Goal: Feedback & Contribution: Leave review/rating

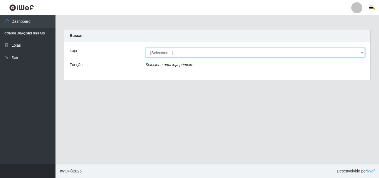
click at [181, 51] on select "[Selecione...] BomQueSó Agreste - Loja 3" at bounding box center [255, 53] width 219 height 10
select select "215"
click at [146, 48] on select "[Selecione...] BomQueSó Agreste - Loja 3" at bounding box center [255, 53] width 219 height 10
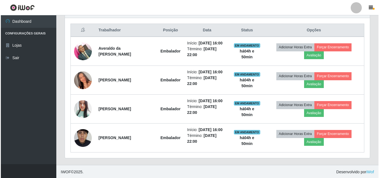
scroll to position [207, 0]
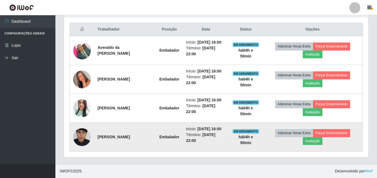
click at [85, 135] on img at bounding box center [82, 136] width 18 height 39
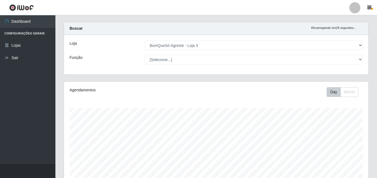
scroll to position [0, 0]
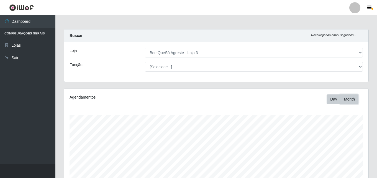
click at [353, 96] on button "Month" at bounding box center [350, 99] width 18 height 10
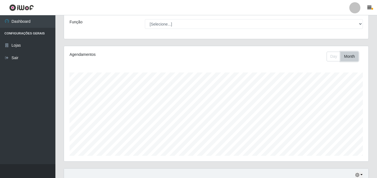
scroll to position [41, 0]
click at [334, 59] on button "Day" at bounding box center [334, 59] width 14 height 10
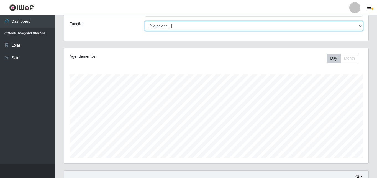
click at [215, 23] on select "[Selecione...] ASG ASG + ASG ++ Balconista Balconista + Balconista ++ Embalador…" at bounding box center [254, 26] width 218 height 10
click at [145, 21] on select "[Selecione...] ASG ASG + ASG ++ Balconista Balconista + Balconista ++ Embalador…" at bounding box center [254, 26] width 218 height 10
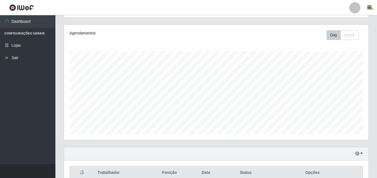
scroll to position [0, 0]
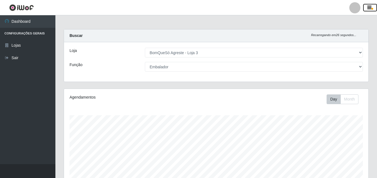
click at [370, 7] on icon "button" at bounding box center [370, 7] width 4 height 5
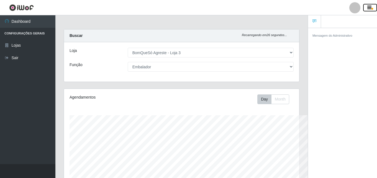
scroll to position [277161, 277041]
click at [370, 7] on icon "button" at bounding box center [370, 7] width 4 height 5
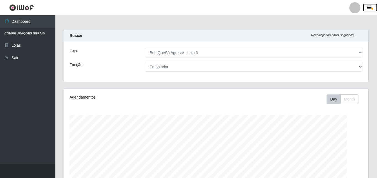
scroll to position [115, 305]
click at [357, 9] on div at bounding box center [355, 7] width 11 height 11
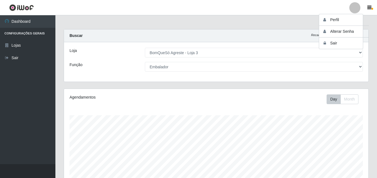
drag, startPoint x: 262, startPoint y: 7, endPoint x: 258, endPoint y: 25, distance: 18.4
click at [262, 7] on header "Perfil Alterar Senha Sair" at bounding box center [188, 7] width 377 height 15
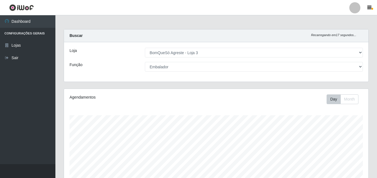
click at [103, 105] on div "Agendamentos Day Month 23/08 Agendamentos 66" at bounding box center [216, 146] width 305 height 115
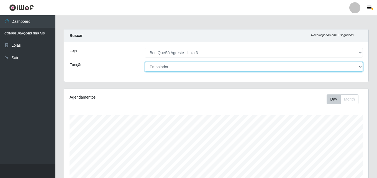
click at [179, 67] on select "[Selecione...] ASG ASG + ASG ++ Balconista Balconista + Balconista ++ Embalador…" at bounding box center [254, 67] width 218 height 10
select select "[Selecione...]"
click at [145, 62] on select "[Selecione...] ASG ASG + ASG ++ Balconista Balconista + Balconista ++ Embalador…" at bounding box center [254, 67] width 218 height 10
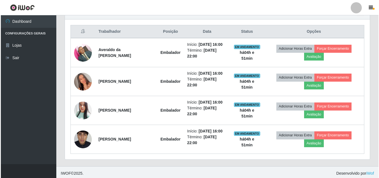
scroll to position [207, 0]
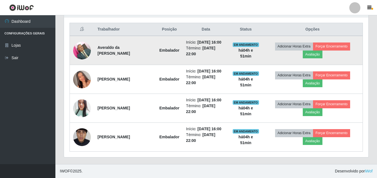
click at [79, 49] on img at bounding box center [82, 51] width 18 height 24
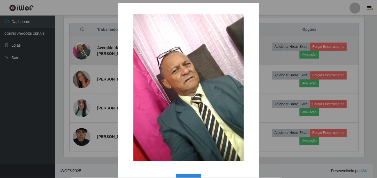
scroll to position [115, 302]
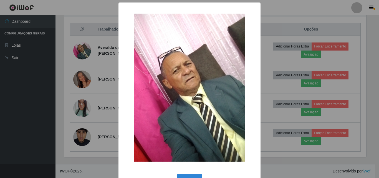
click at [89, 88] on div "× OK Cancel" at bounding box center [189, 89] width 379 height 178
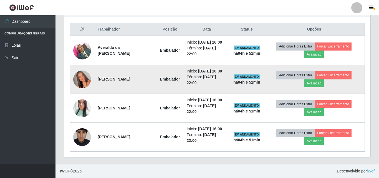
scroll to position [115, 305]
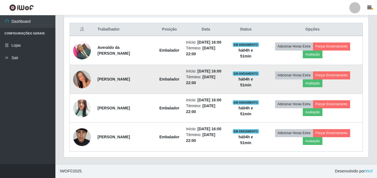
click at [85, 83] on img at bounding box center [82, 79] width 18 height 32
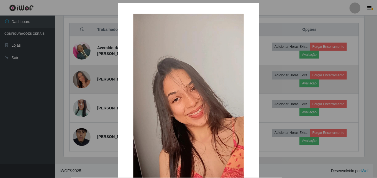
scroll to position [115, 302]
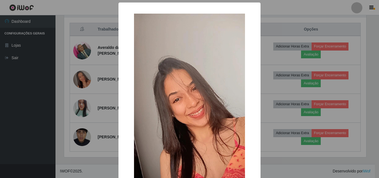
click at [87, 106] on div "× OK Cancel" at bounding box center [189, 89] width 379 height 178
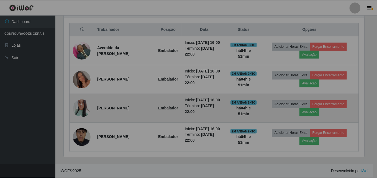
scroll to position [115, 305]
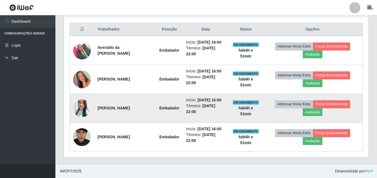
click at [81, 109] on img at bounding box center [82, 107] width 18 height 21
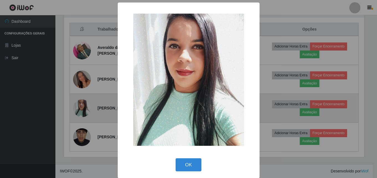
scroll to position [115, 302]
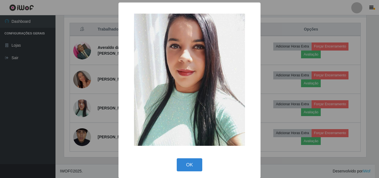
click at [82, 123] on div "× OK Cancel" at bounding box center [189, 89] width 379 height 178
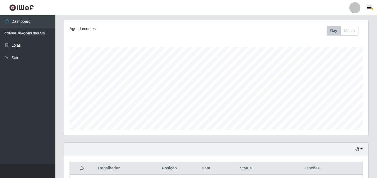
scroll to position [0, 0]
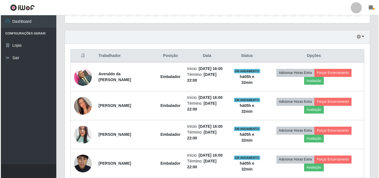
scroll to position [194, 0]
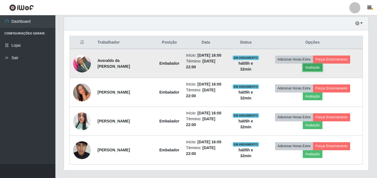
click at [319, 67] on button "Avaliação" at bounding box center [313, 67] width 20 height 8
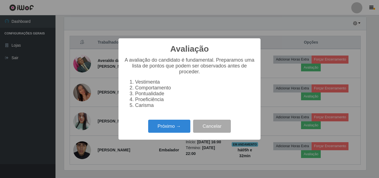
scroll to position [115, 302]
click at [169, 130] on button "Próximo →" at bounding box center [169, 126] width 42 height 13
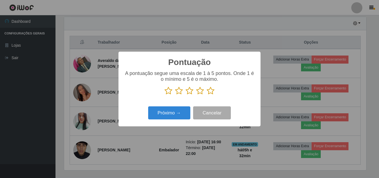
click at [210, 89] on icon at bounding box center [211, 91] width 8 height 8
click at [207, 95] on input "radio" at bounding box center [207, 95] width 0 height 0
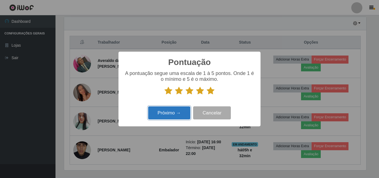
click at [182, 110] on button "Próximo →" at bounding box center [169, 112] width 42 height 13
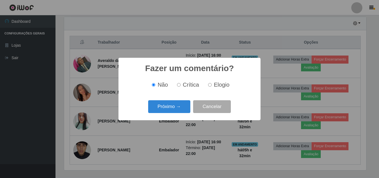
click at [209, 83] on label "Elogio" at bounding box center [218, 85] width 24 height 6
click at [209, 83] on input "Elogio" at bounding box center [210, 85] width 4 height 4
radio input "true"
click at [169, 107] on button "Próximo →" at bounding box center [169, 106] width 42 height 13
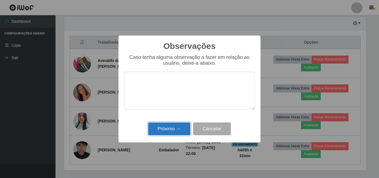
click at [168, 129] on button "Próximo →" at bounding box center [169, 128] width 42 height 13
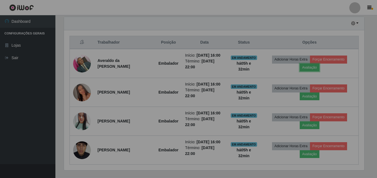
scroll to position [115, 305]
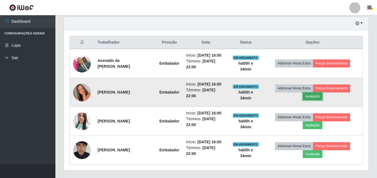
click at [318, 99] on button "Avaliação" at bounding box center [313, 96] width 20 height 8
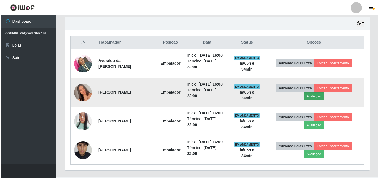
scroll to position [115, 302]
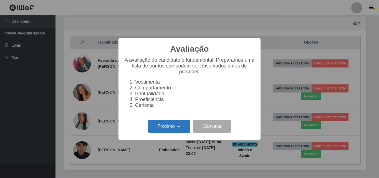
click at [189, 127] on button "Próximo →" at bounding box center [169, 126] width 42 height 13
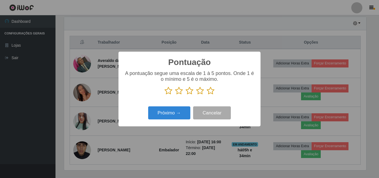
click at [212, 93] on icon at bounding box center [211, 91] width 8 height 8
click at [207, 95] on input "radio" at bounding box center [207, 95] width 0 height 0
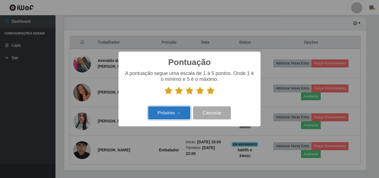
click at [172, 112] on button "Próximo →" at bounding box center [169, 112] width 42 height 13
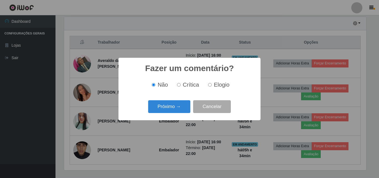
click at [214, 85] on span "Elogio" at bounding box center [222, 85] width 16 height 6
click at [212, 85] on input "Elogio" at bounding box center [210, 85] width 4 height 4
radio input "true"
click at [174, 108] on button "Próximo →" at bounding box center [169, 106] width 42 height 13
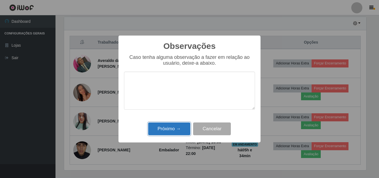
click at [174, 128] on button "Próximo →" at bounding box center [169, 128] width 42 height 13
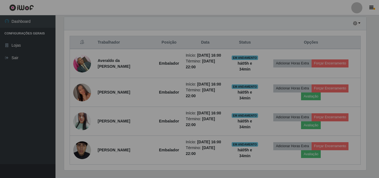
scroll to position [115, 305]
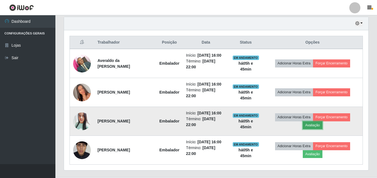
click at [318, 123] on button "Avaliação" at bounding box center [313, 125] width 20 height 8
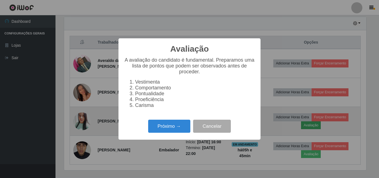
scroll to position [115, 302]
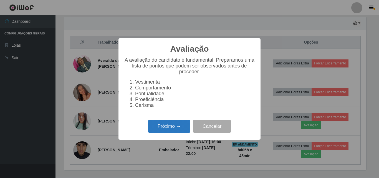
click at [169, 132] on button "Próximo →" at bounding box center [169, 126] width 42 height 13
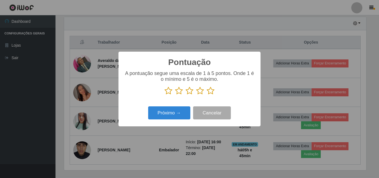
scroll to position [277161, 276975]
click at [211, 93] on icon at bounding box center [211, 91] width 8 height 8
click at [207, 95] on input "radio" at bounding box center [207, 95] width 0 height 0
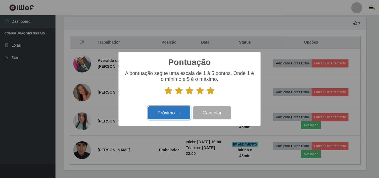
click at [179, 116] on button "Próximo →" at bounding box center [169, 112] width 42 height 13
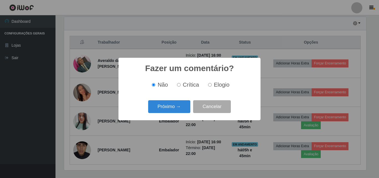
click at [218, 84] on span "Elogio" at bounding box center [222, 85] width 16 height 6
click at [212, 84] on input "Elogio" at bounding box center [210, 85] width 4 height 4
radio input "true"
click at [183, 109] on button "Próximo →" at bounding box center [169, 106] width 42 height 13
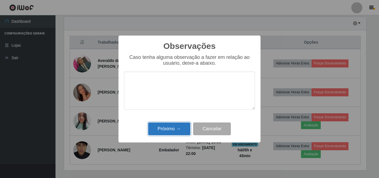
click at [174, 127] on button "Próximo →" at bounding box center [169, 128] width 42 height 13
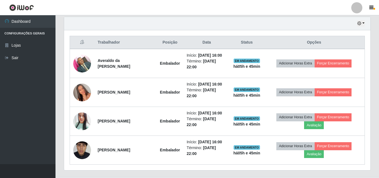
scroll to position [115, 305]
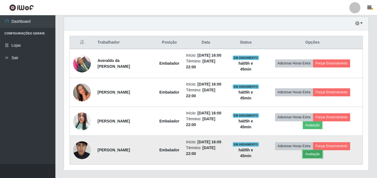
click at [320, 152] on button "Avaliação" at bounding box center [313, 154] width 20 height 8
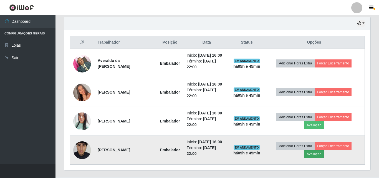
scroll to position [115, 302]
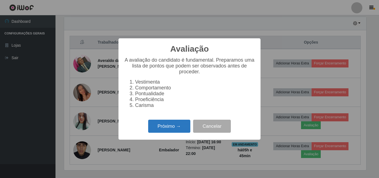
click at [174, 126] on button "Próximo →" at bounding box center [169, 126] width 42 height 13
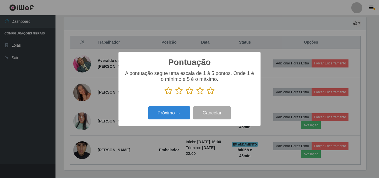
scroll to position [277161, 276975]
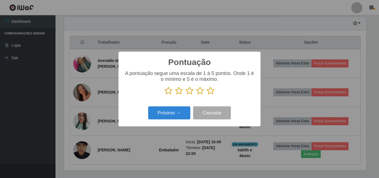
click at [211, 94] on icon at bounding box center [211, 91] width 8 height 8
click at [207, 95] on input "radio" at bounding box center [207, 95] width 0 height 0
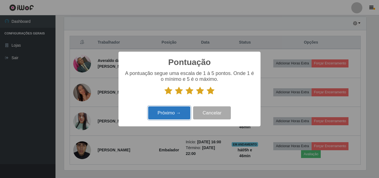
click at [178, 115] on button "Próximo →" at bounding box center [169, 112] width 42 height 13
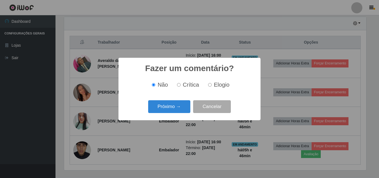
click at [211, 85] on input "Elogio" at bounding box center [210, 85] width 4 height 4
radio input "true"
click at [176, 109] on button "Próximo →" at bounding box center [169, 106] width 42 height 13
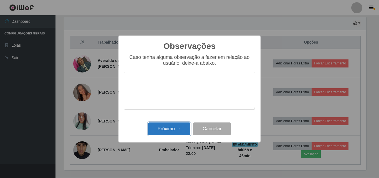
click at [176, 132] on button "Próximo →" at bounding box center [169, 128] width 42 height 13
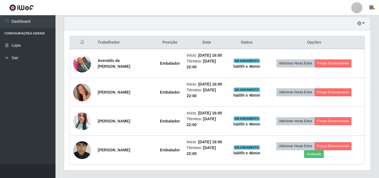
scroll to position [115, 305]
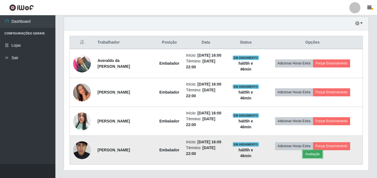
click at [322, 155] on button "Avaliação" at bounding box center [313, 154] width 20 height 8
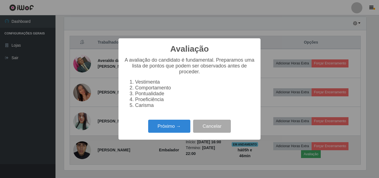
scroll to position [115, 302]
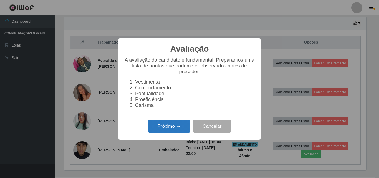
click at [186, 131] on button "Próximo →" at bounding box center [169, 126] width 42 height 13
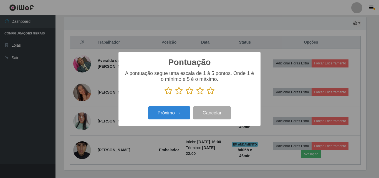
scroll to position [277161, 276975]
click at [210, 92] on icon at bounding box center [211, 91] width 8 height 8
click at [207, 95] on input "radio" at bounding box center [207, 95] width 0 height 0
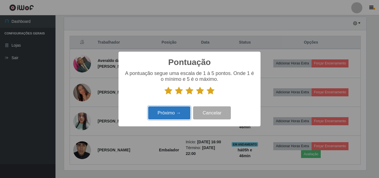
click at [183, 113] on button "Próximo →" at bounding box center [169, 112] width 42 height 13
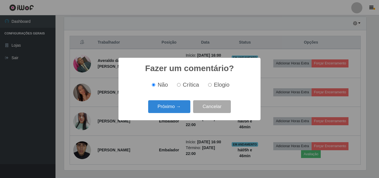
click at [218, 87] on span "Elogio" at bounding box center [222, 85] width 16 height 6
click at [212, 87] on input "Elogio" at bounding box center [210, 85] width 4 height 4
radio input "true"
click at [166, 109] on button "Próximo →" at bounding box center [169, 106] width 42 height 13
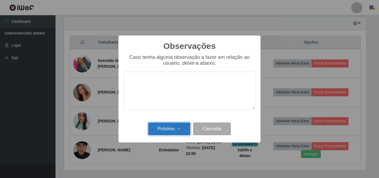
click at [171, 130] on button "Próximo →" at bounding box center [169, 128] width 42 height 13
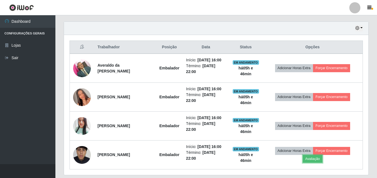
scroll to position [179, 0]
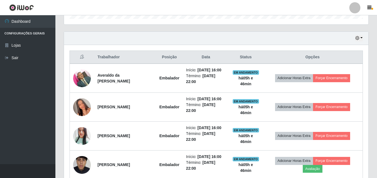
click at [364, 39] on div "Hoje 1 dia 3 dias 1 Semana Não encerrados" at bounding box center [216, 38] width 305 height 13
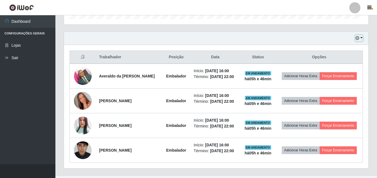
click at [362, 37] on button "button" at bounding box center [359, 38] width 8 height 6
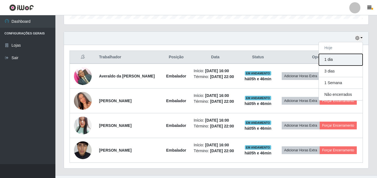
click at [344, 58] on button "1 dia" at bounding box center [341, 60] width 44 height 12
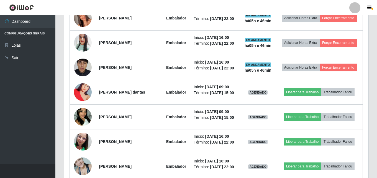
scroll to position [263, 0]
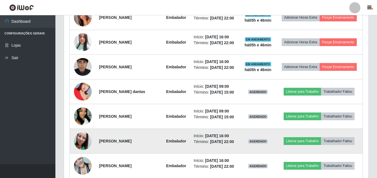
click at [85, 141] on img at bounding box center [83, 141] width 18 height 32
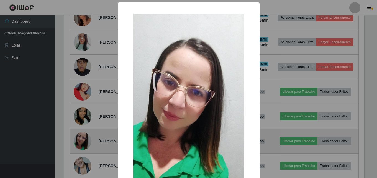
scroll to position [115, 302]
click at [85, 141] on div "× OK Cancel" at bounding box center [189, 89] width 379 height 178
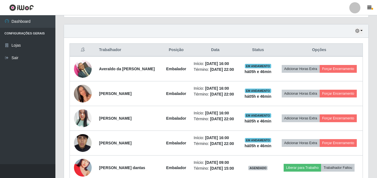
scroll to position [172, 0]
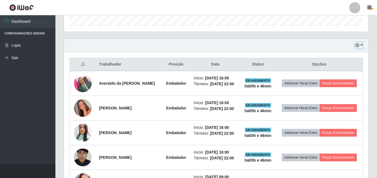
click at [362, 45] on button "button" at bounding box center [359, 45] width 8 height 6
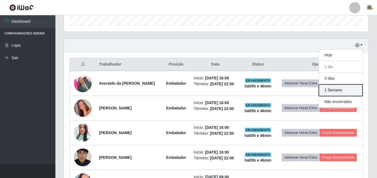
click at [351, 92] on button "1 Semana" at bounding box center [341, 90] width 44 height 12
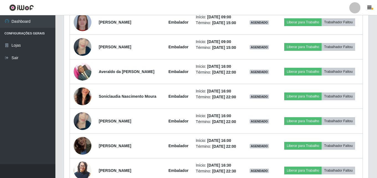
scroll to position [505, 0]
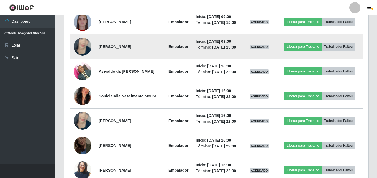
click at [76, 62] on img at bounding box center [83, 47] width 18 height 32
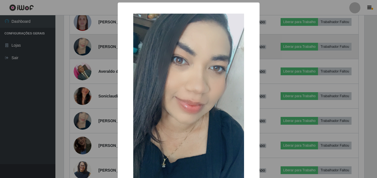
scroll to position [115, 302]
click at [76, 93] on div "× OK Cancel" at bounding box center [189, 89] width 379 height 178
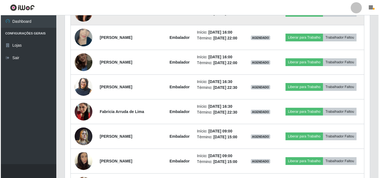
scroll to position [616, 0]
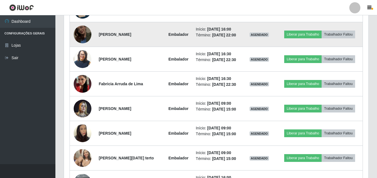
click at [82, 50] on img at bounding box center [83, 35] width 18 height 32
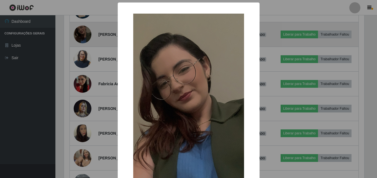
scroll to position [115, 302]
click at [82, 106] on div "× OK Cancel" at bounding box center [189, 89] width 379 height 178
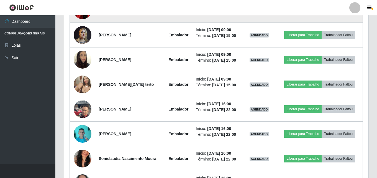
scroll to position [699, 0]
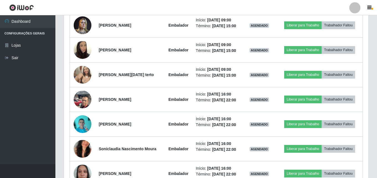
click at [82, 37] on img at bounding box center [83, 25] width 18 height 24
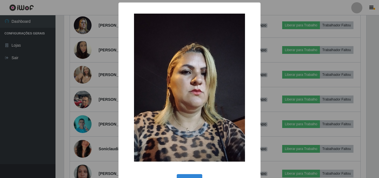
click at [82, 106] on div "× OK Cancel" at bounding box center [189, 89] width 379 height 178
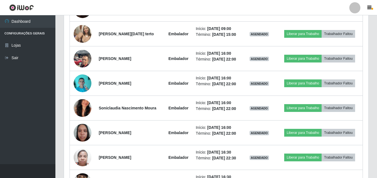
scroll to position [754, 0]
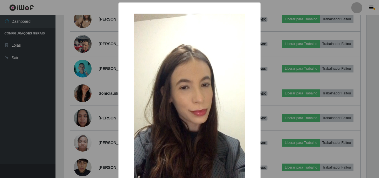
click at [84, 81] on div "× OK Cancel" at bounding box center [189, 89] width 379 height 178
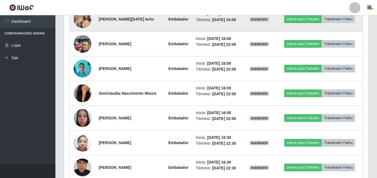
click at [86, 31] on img at bounding box center [83, 19] width 18 height 24
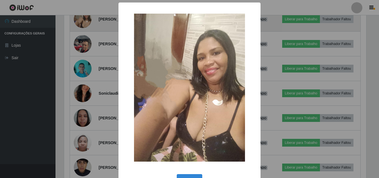
click at [86, 111] on div "× OK Cancel" at bounding box center [189, 89] width 379 height 178
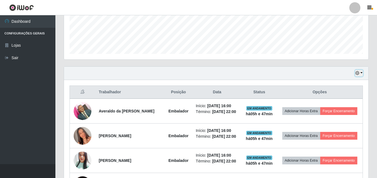
click at [361, 73] on button "button" at bounding box center [359, 73] width 8 height 6
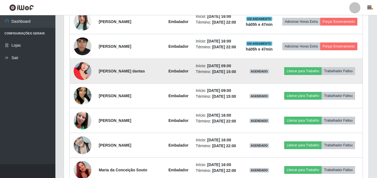
click at [81, 86] on img at bounding box center [83, 71] width 18 height 32
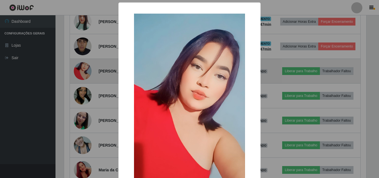
click at [81, 86] on div "× OK Cancel" at bounding box center [189, 89] width 379 height 178
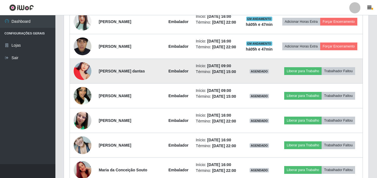
click at [81, 86] on img at bounding box center [83, 71] width 18 height 32
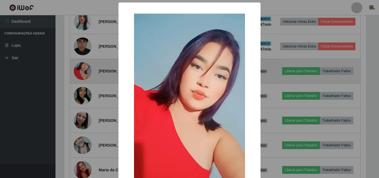
click at [81, 86] on div "× OK Cancel" at bounding box center [189, 89] width 379 height 178
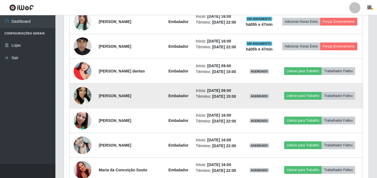
click at [92, 108] on td at bounding box center [83, 95] width 26 height 25
click at [76, 111] on img at bounding box center [83, 96] width 18 height 32
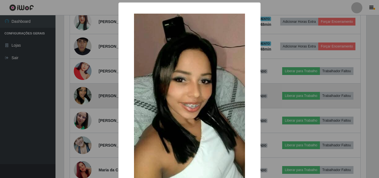
click at [76, 117] on div "× OK Cancel" at bounding box center [189, 89] width 379 height 178
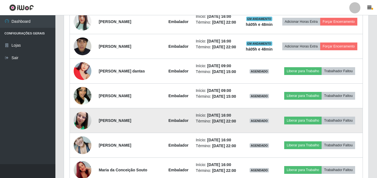
click at [79, 136] on img at bounding box center [83, 121] width 18 height 32
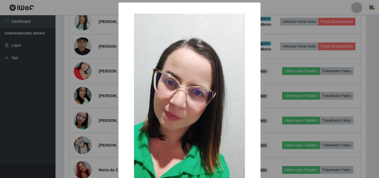
click at [79, 141] on div "× OK Cancel" at bounding box center [189, 89] width 379 height 178
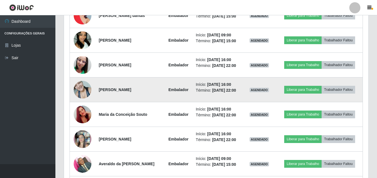
click at [86, 101] on img at bounding box center [83, 90] width 18 height 24
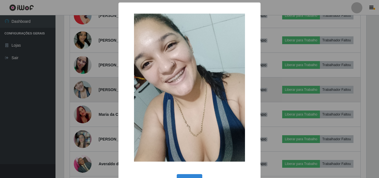
click at [86, 119] on div "× OK Cancel" at bounding box center [189, 89] width 379 height 178
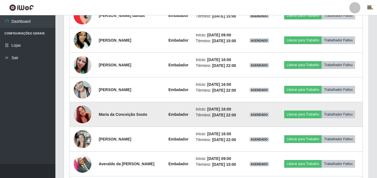
click at [84, 130] on img at bounding box center [83, 114] width 18 height 32
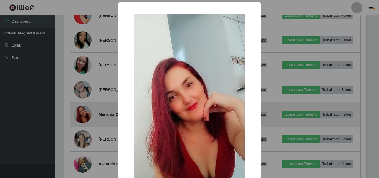
click at [84, 144] on div "× OK Cancel" at bounding box center [189, 89] width 379 height 178
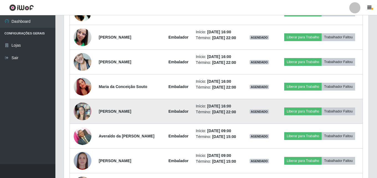
click at [83, 127] on img at bounding box center [83, 111] width 18 height 32
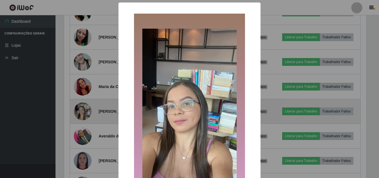
click at [83, 151] on div "× OK Cancel" at bounding box center [189, 89] width 379 height 178
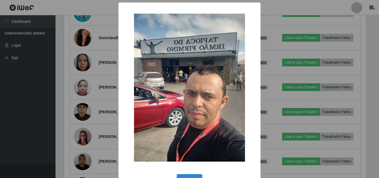
click at [84, 81] on div "× OK Cancel" at bounding box center [189, 89] width 379 height 178
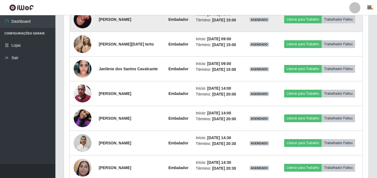
click at [88, 35] on img at bounding box center [83, 20] width 18 height 32
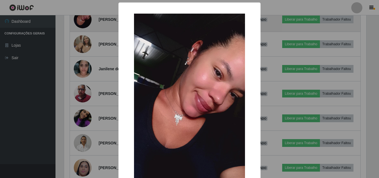
click at [88, 146] on div "× OK Cancel" at bounding box center [189, 89] width 379 height 178
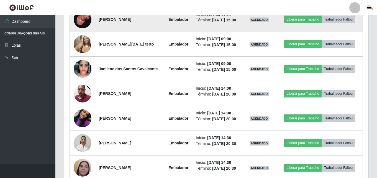
click at [88, 35] on img at bounding box center [83, 20] width 18 height 32
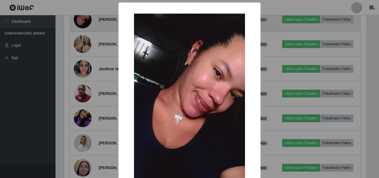
click at [88, 146] on div "× OK Cancel" at bounding box center [189, 89] width 379 height 178
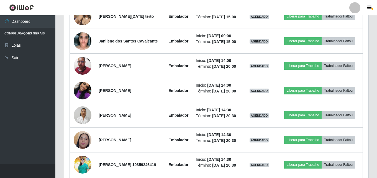
click at [88, 28] on img at bounding box center [83, 16] width 18 height 24
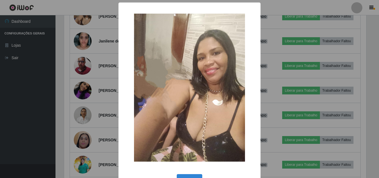
click at [88, 146] on div "× OK Cancel" at bounding box center [189, 89] width 379 height 178
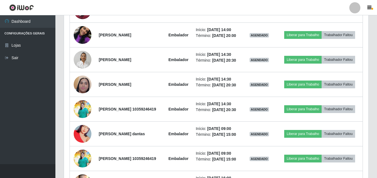
click at [88, 19] on img at bounding box center [83, 10] width 18 height 18
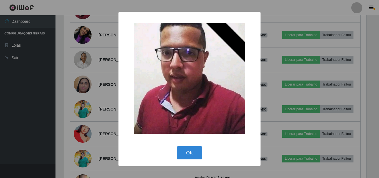
click at [88, 146] on div "× OK Cancel" at bounding box center [189, 89] width 379 height 178
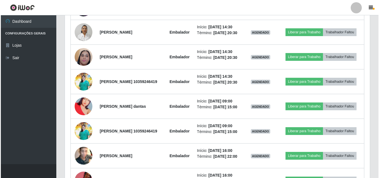
scroll to position [1087, 0]
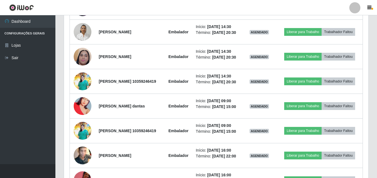
click at [88, 23] on img at bounding box center [83, 7] width 18 height 32
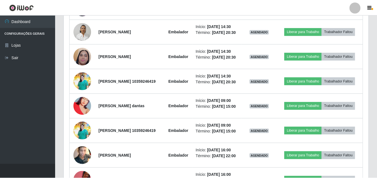
scroll to position [115, 302]
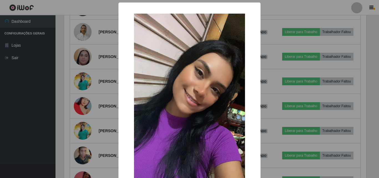
click at [88, 146] on div "× OK Cancel" at bounding box center [189, 89] width 379 height 178
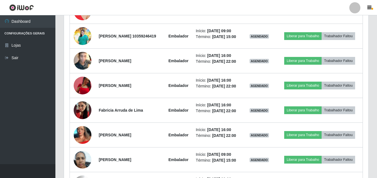
scroll to position [1198, 0]
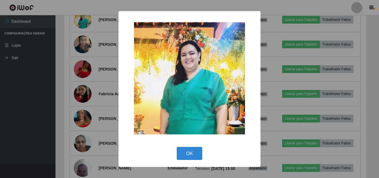
click at [86, 123] on div "× OK Cancel" at bounding box center [189, 89] width 379 height 178
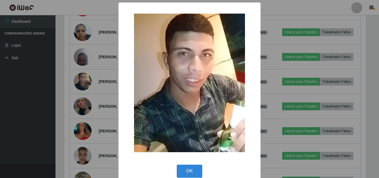
click at [84, 104] on div "× OK Cancel" at bounding box center [189, 89] width 379 height 178
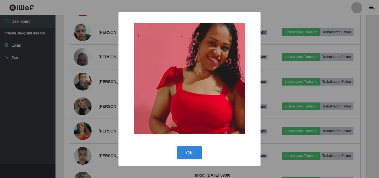
click at [83, 129] on div "× OK Cancel" at bounding box center [189, 89] width 379 height 178
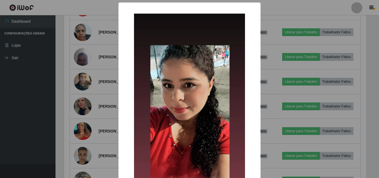
click at [82, 159] on div "× OK Cancel" at bounding box center [189, 89] width 379 height 178
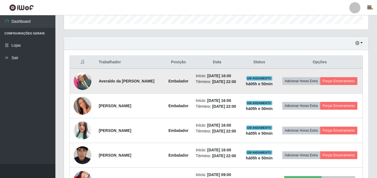
scroll to position [172, 0]
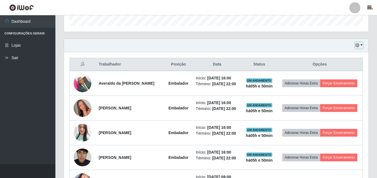
click at [361, 44] on button "button" at bounding box center [359, 45] width 8 height 6
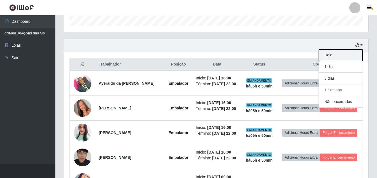
click at [342, 55] on button "Hoje" at bounding box center [341, 55] width 44 height 12
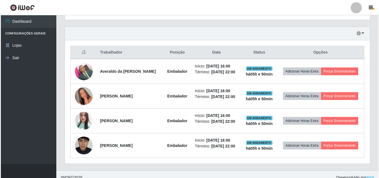
scroll to position [190, 0]
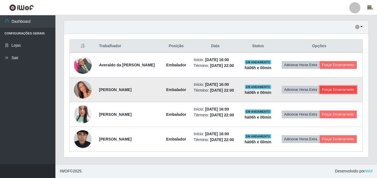
click at [337, 91] on button "Forçar Encerramento" at bounding box center [338, 90] width 37 height 8
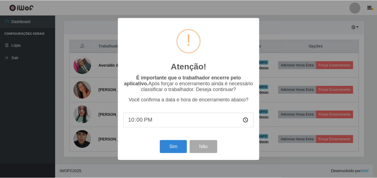
scroll to position [115, 302]
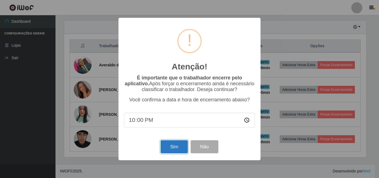
click at [167, 151] on button "Sim" at bounding box center [174, 146] width 27 height 13
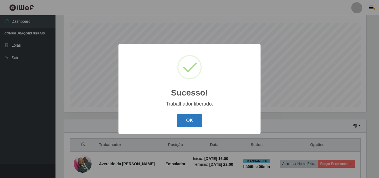
click at [188, 118] on button "OK" at bounding box center [190, 120] width 26 height 13
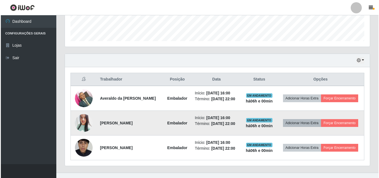
scroll to position [166, 0]
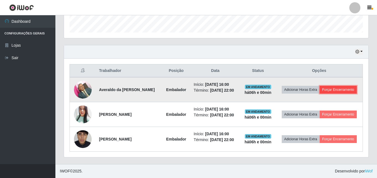
click at [331, 91] on button "Forçar Encerramento" at bounding box center [338, 90] width 37 height 8
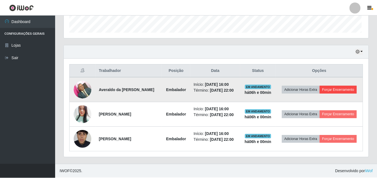
scroll to position [115, 302]
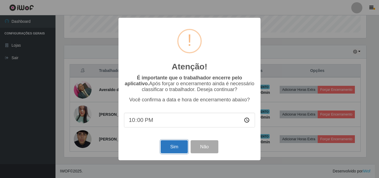
click at [177, 145] on button "Sim" at bounding box center [174, 146] width 27 height 13
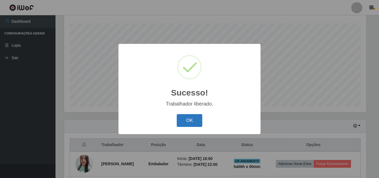
click at [192, 123] on button "OK" at bounding box center [190, 120] width 26 height 13
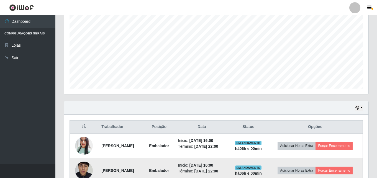
scroll to position [141, 0]
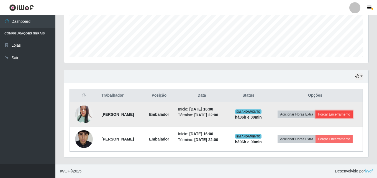
click at [331, 116] on button "Forçar Encerramento" at bounding box center [334, 114] width 37 height 8
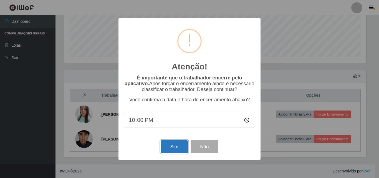
click at [169, 149] on button "Sim" at bounding box center [174, 146] width 27 height 13
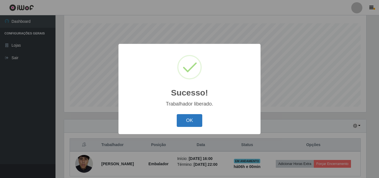
click at [189, 124] on button "OK" at bounding box center [190, 120] width 26 height 13
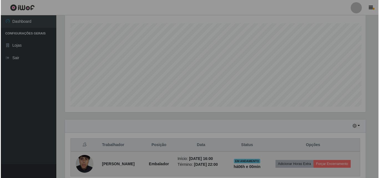
scroll to position [115, 305]
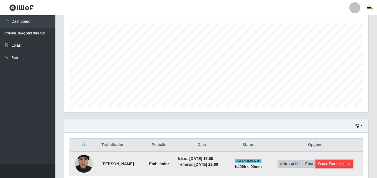
click at [327, 165] on button "Forçar Encerramento" at bounding box center [334, 164] width 37 height 8
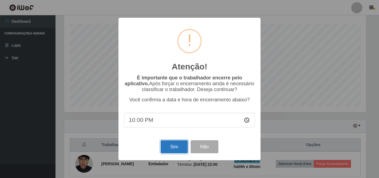
click at [181, 150] on button "Sim" at bounding box center [174, 146] width 27 height 13
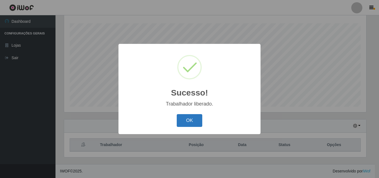
click at [187, 118] on button "OK" at bounding box center [190, 120] width 26 height 13
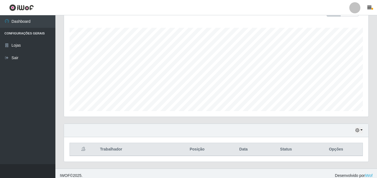
scroll to position [92, 0]
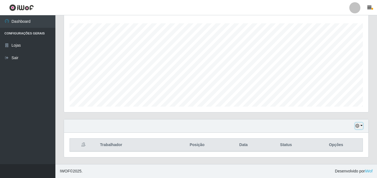
click at [363, 127] on button "button" at bounding box center [359, 126] width 8 height 6
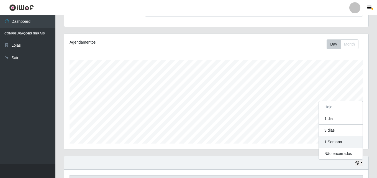
scroll to position [55, 0]
click at [338, 141] on button "1 Semana" at bounding box center [341, 142] width 44 height 12
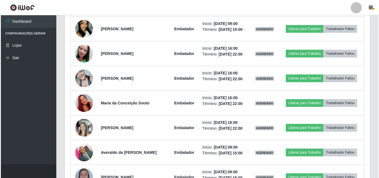
scroll to position [286, 0]
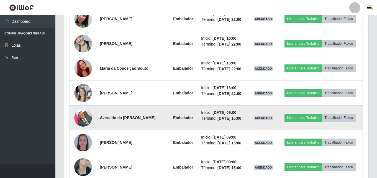
click at [83, 119] on img at bounding box center [83, 118] width 18 height 24
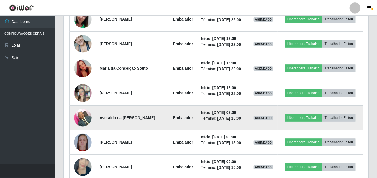
scroll to position [115, 302]
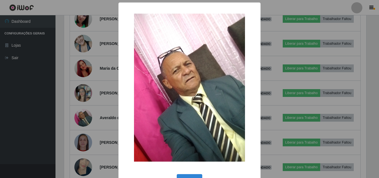
click at [88, 119] on div "× OK Cancel" at bounding box center [189, 89] width 379 height 178
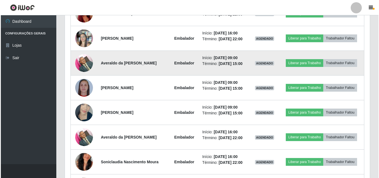
scroll to position [341, 0]
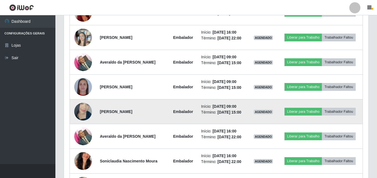
click at [85, 113] on img at bounding box center [83, 112] width 18 height 32
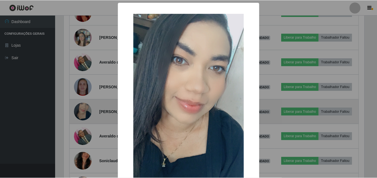
scroll to position [115, 302]
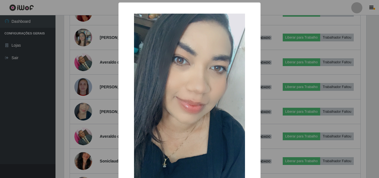
click at [118, 100] on div "× OK Cancel" at bounding box center [189, 122] width 142 height 241
click at [98, 106] on div "× OK Cancel" at bounding box center [189, 89] width 379 height 178
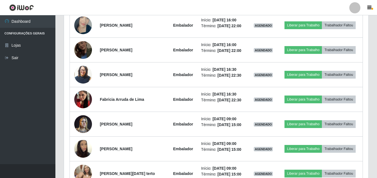
scroll to position [508, 0]
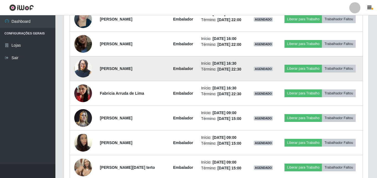
click at [83, 67] on img at bounding box center [83, 68] width 18 height 21
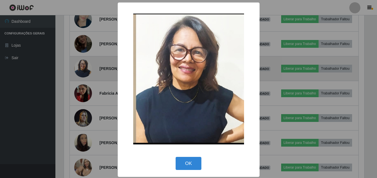
scroll to position [115, 302]
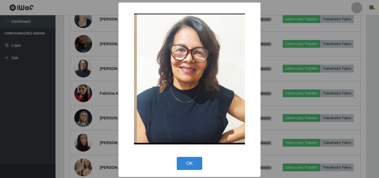
click at [90, 86] on div "× OK Cancel" at bounding box center [189, 89] width 379 height 178
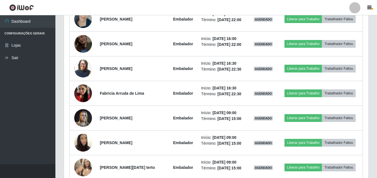
scroll to position [115, 305]
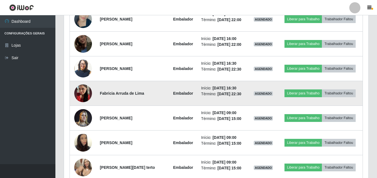
click at [87, 93] on img at bounding box center [83, 93] width 18 height 32
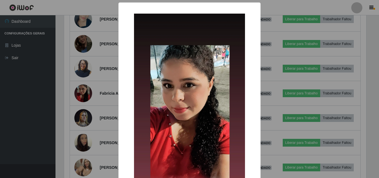
click at [88, 102] on div "× OK Cancel" at bounding box center [189, 89] width 379 height 178
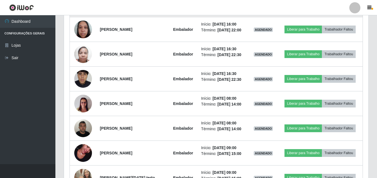
scroll to position [757, 0]
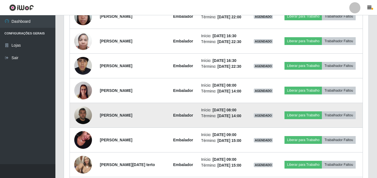
click at [82, 116] on img at bounding box center [83, 115] width 18 height 24
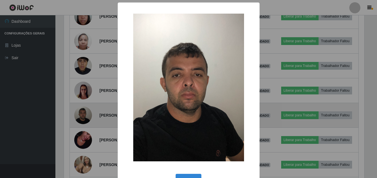
scroll to position [115, 302]
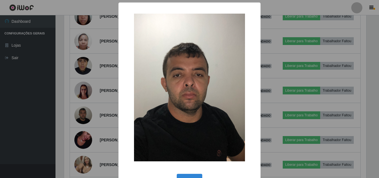
click at [101, 118] on div "× OK Cancel" at bounding box center [189, 89] width 379 height 178
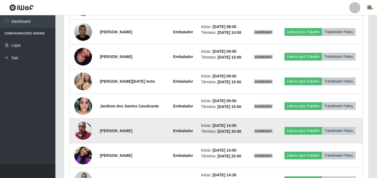
click at [85, 125] on img at bounding box center [83, 131] width 18 height 18
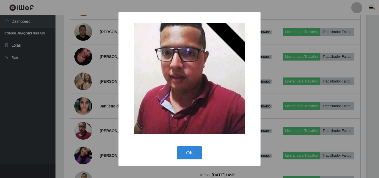
click at [94, 144] on div "× OK Cancel" at bounding box center [189, 89] width 379 height 178
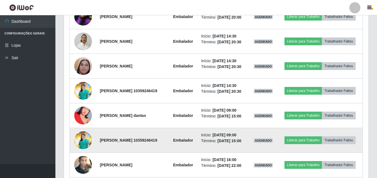
click at [83, 141] on img at bounding box center [83, 140] width 18 height 18
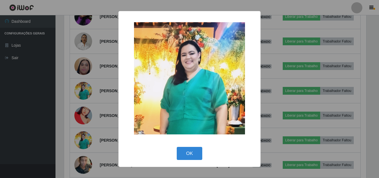
click at [95, 140] on div "× OK Cancel" at bounding box center [189, 89] width 379 height 178
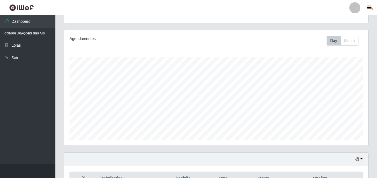
scroll to position [0, 0]
